Goal: Task Accomplishment & Management: Complete application form

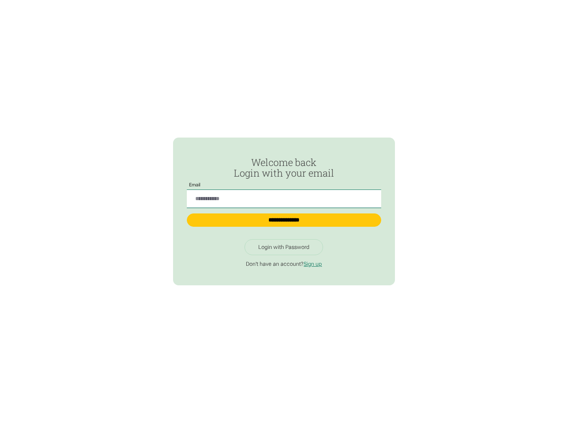
click at [283, 195] on input "Passwordless Login" at bounding box center [284, 199] width 194 height 18
